Goal: Check status: Check status

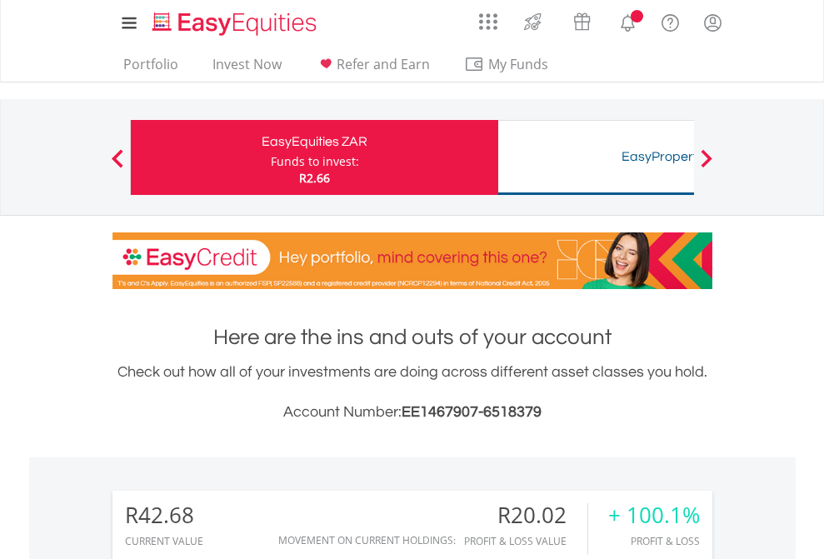
scroll to position [160, 262]
click at [271, 158] on div "Funds to invest:" at bounding box center [315, 161] width 88 height 17
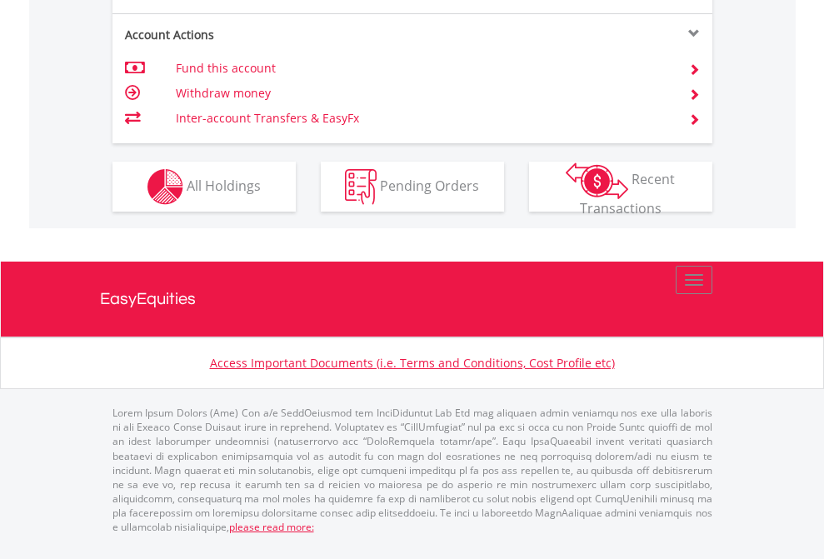
scroll to position [1564, 0]
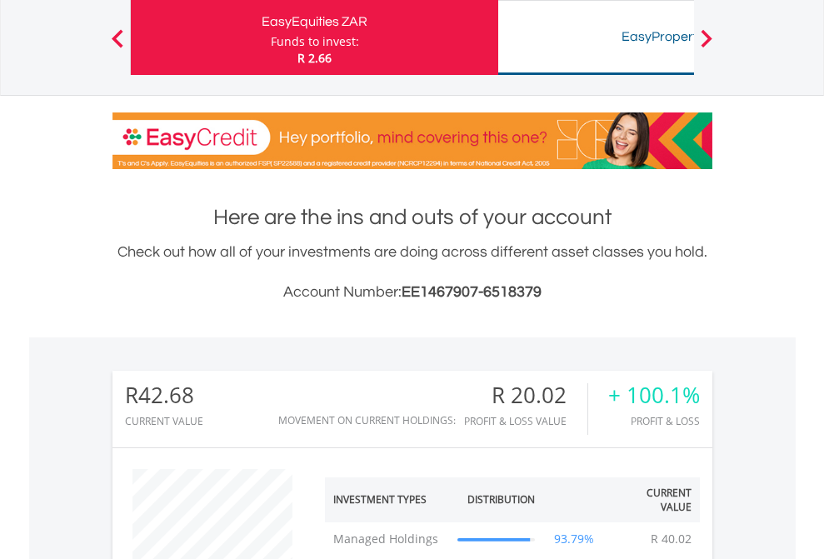
click at [271, 38] on div "Funds to invest:" at bounding box center [315, 41] width 88 height 17
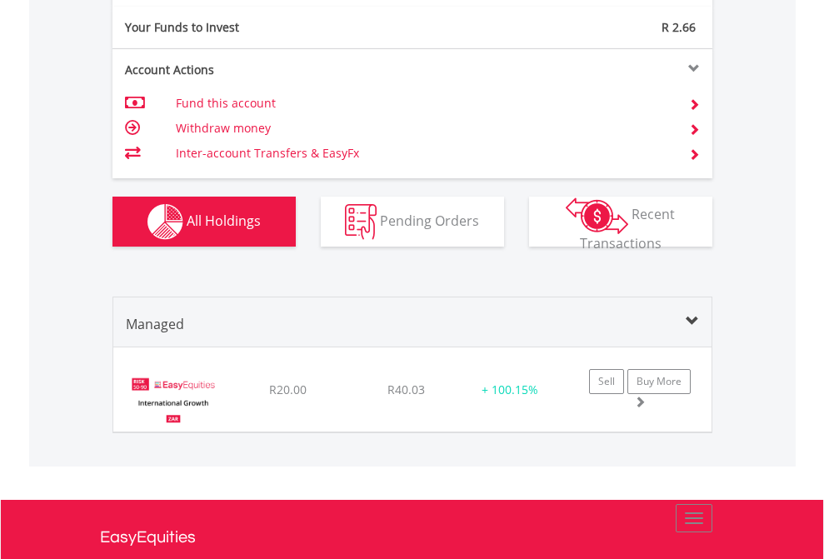
scroll to position [1825, 0]
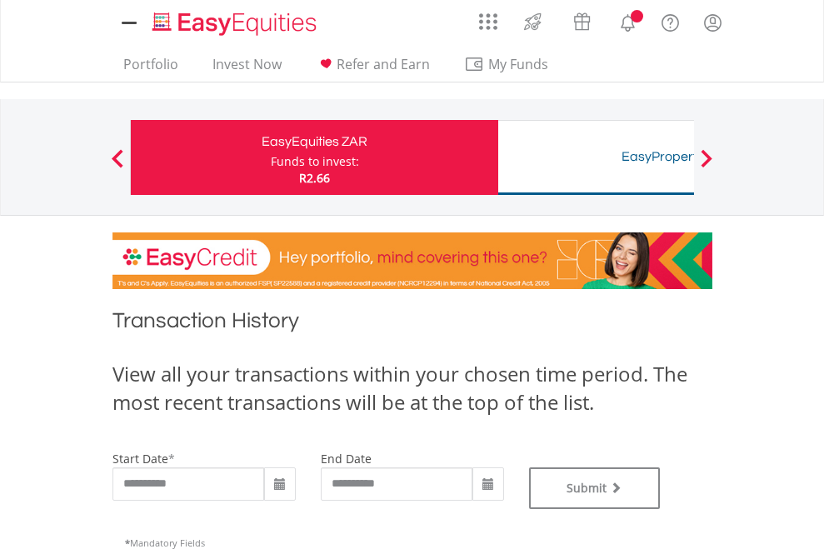
type input "**********"
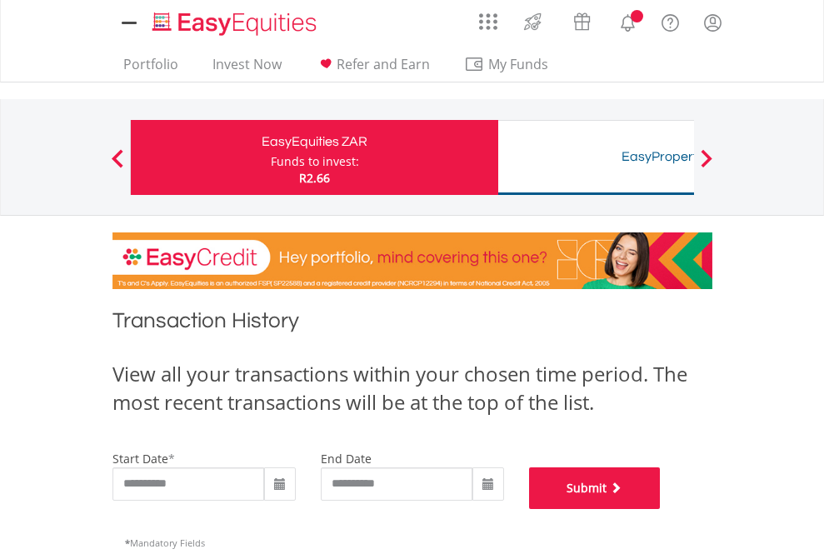
click at [661, 509] on button "Submit" at bounding box center [595, 489] width 132 height 42
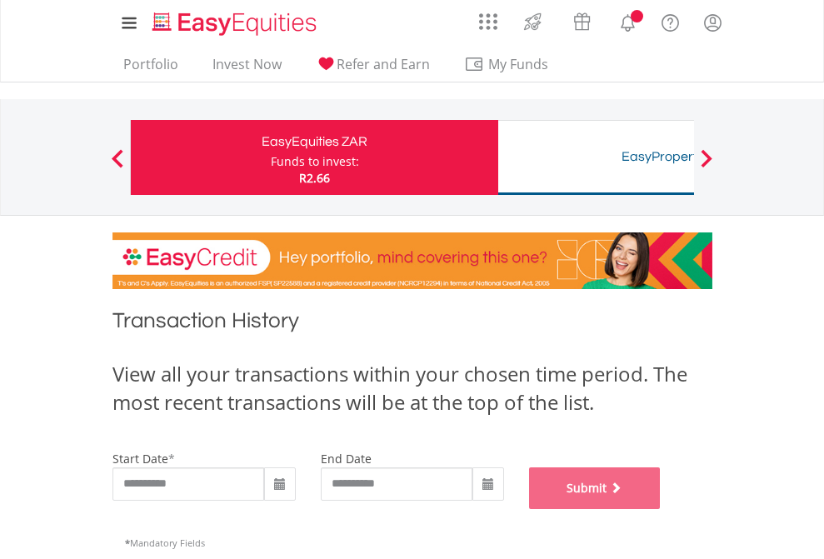
scroll to position [676, 0]
